Goal: Information Seeking & Learning: Learn about a topic

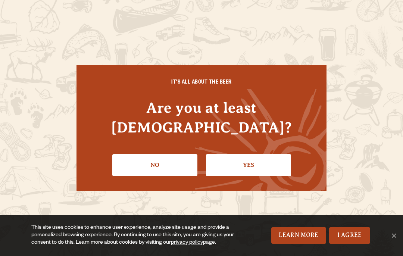
click at [245, 159] on link "Yes" at bounding box center [248, 165] width 85 height 22
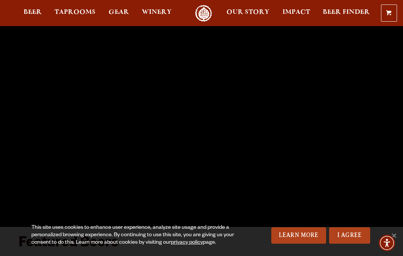
click at [78, 12] on span "Taprooms" at bounding box center [74, 12] width 41 height 6
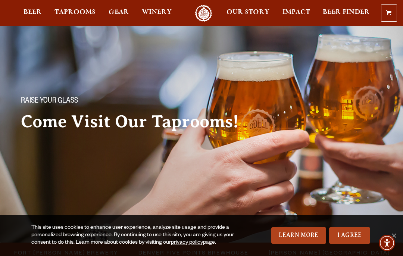
click at [64, 247] on span "Fort [PERSON_NAME] Brewery" at bounding box center [66, 252] width 104 height 11
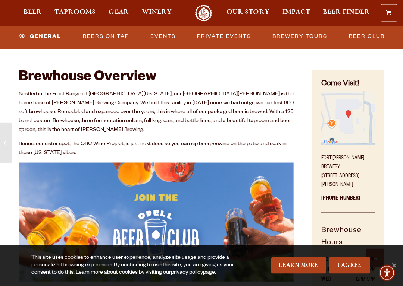
click at [304, 220] on div "Brewhouse Overview Nestled in the Front Range of [GEOGRAPHIC_DATA][US_STATE], o…" at bounding box center [156, 229] width 312 height 361
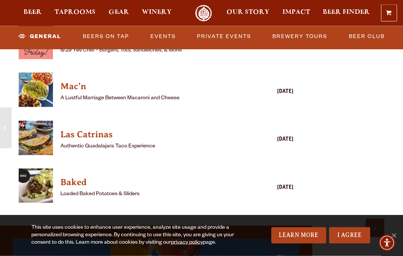
scroll to position [1019, 0]
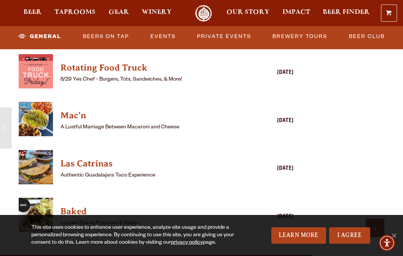
click at [109, 33] on link "Beers on Tap" at bounding box center [106, 36] width 52 height 17
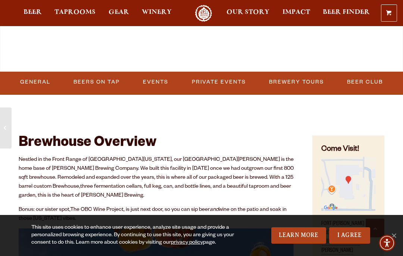
scroll to position [306, 0]
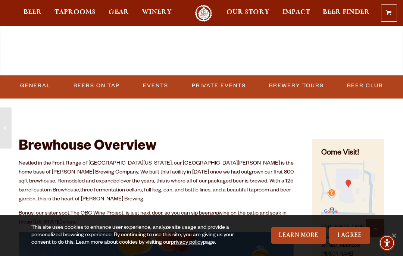
click at [96, 86] on link "Beers on Tap" at bounding box center [96, 85] width 52 height 17
click at [33, 11] on span "Beer" at bounding box center [32, 12] width 18 height 6
